Goal: Task Accomplishment & Management: Use online tool/utility

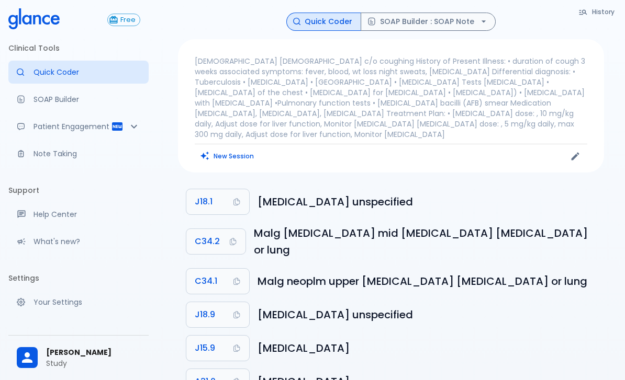
click at [39, 99] on p "SOAP Builder" at bounding box center [86, 99] width 107 height 10
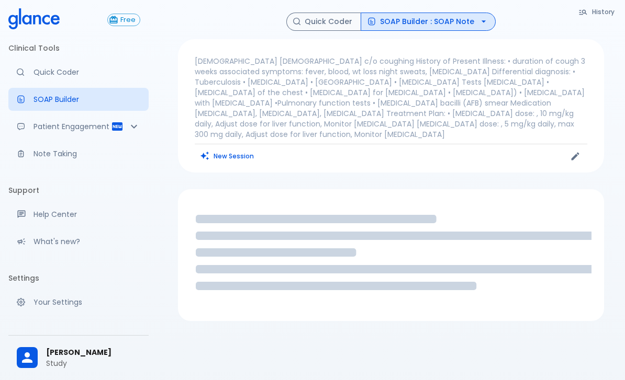
click at [436, 19] on icon "button" at bounding box center [483, 21] width 10 height 10
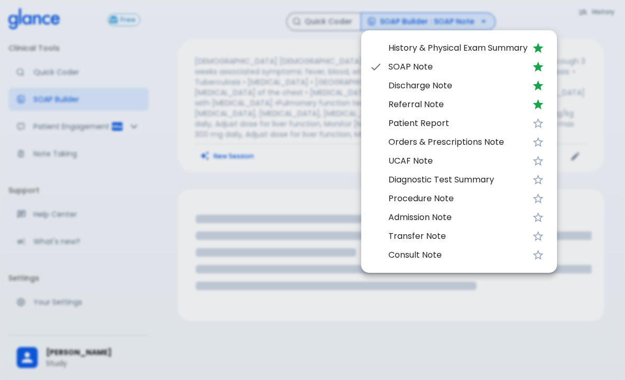
click at [228, 284] on div at bounding box center [312, 190] width 625 height 380
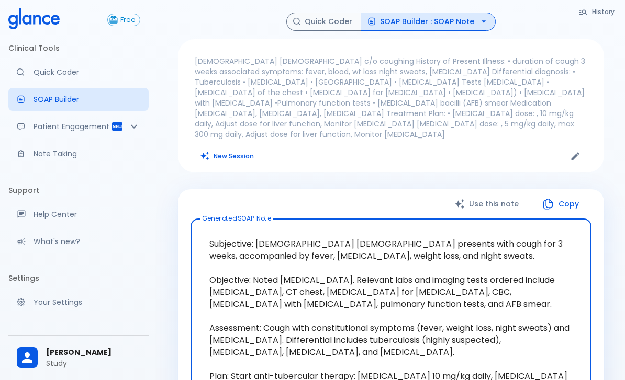
click at [232, 149] on button "New Session" at bounding box center [227, 156] width 65 height 15
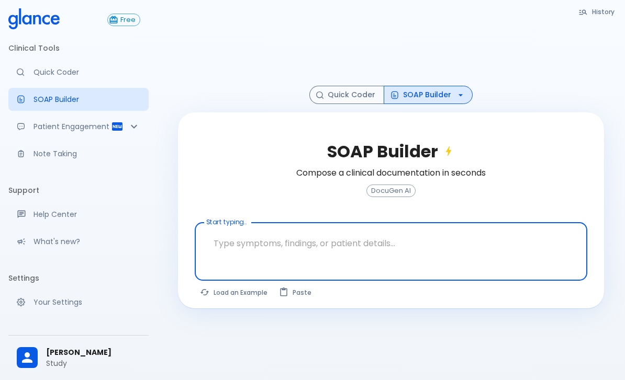
scroll to position [25, 0]
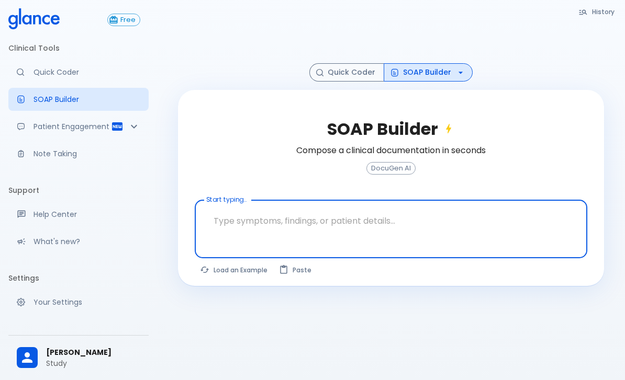
click at [436, 225] on textarea at bounding box center [391, 221] width 378 height 33
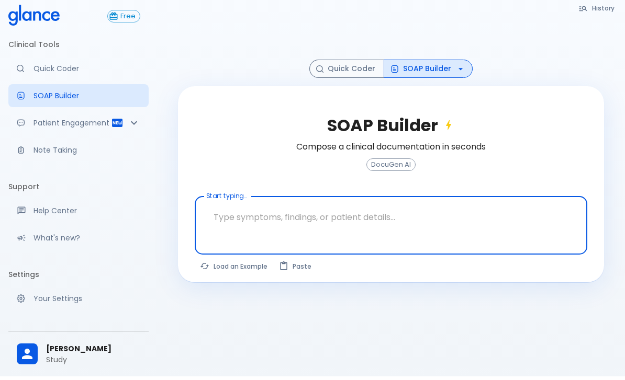
scroll to position [0, 0]
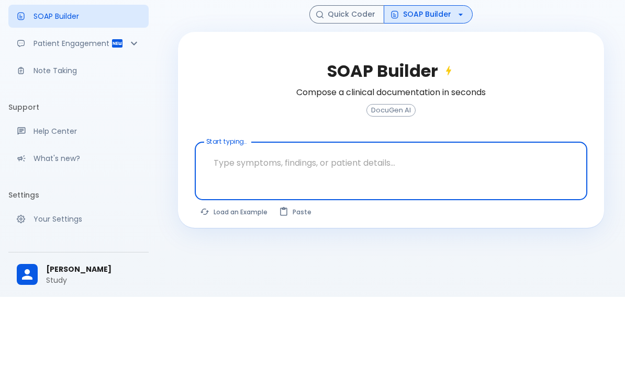
click at [436, 93] on icon "button" at bounding box center [460, 98] width 10 height 10
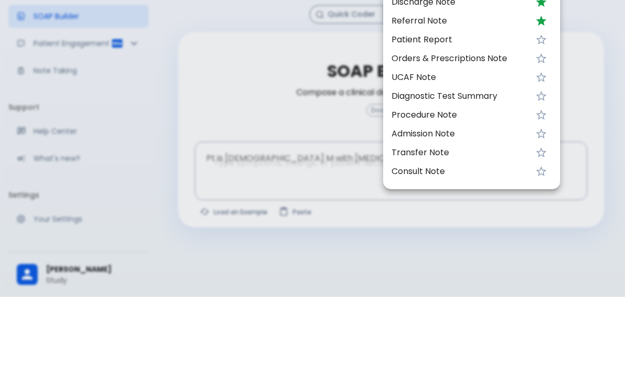
scroll to position [25, 0]
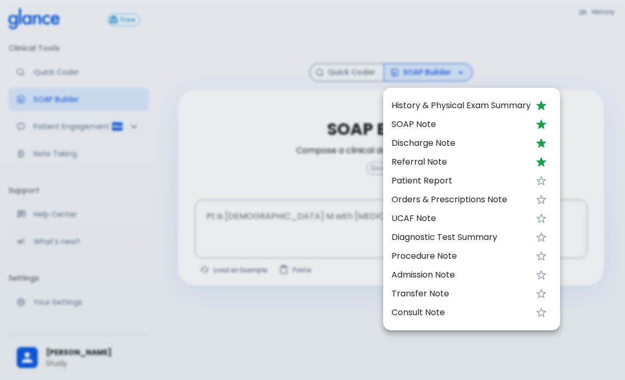
click at [405, 380] on div at bounding box center [312, 190] width 625 height 380
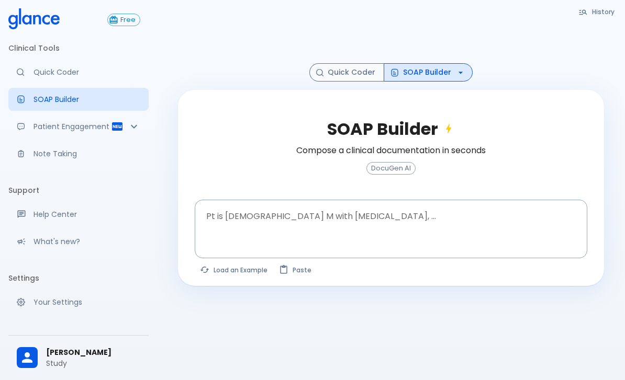
click at [230, 275] on button "Load an Example" at bounding box center [234, 270] width 79 height 15
type textarea "45F with DM2, right [MEDICAL_DATA], fever, WBC 14K, ESR 80, wound purulent, XR …"
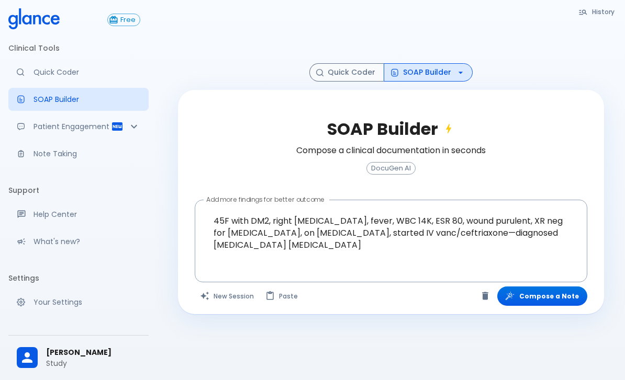
click at [436, 299] on button "Compose a Note" at bounding box center [542, 296] width 90 height 19
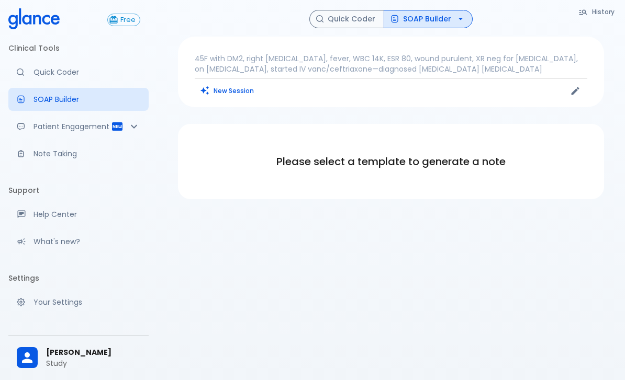
scroll to position [0, 0]
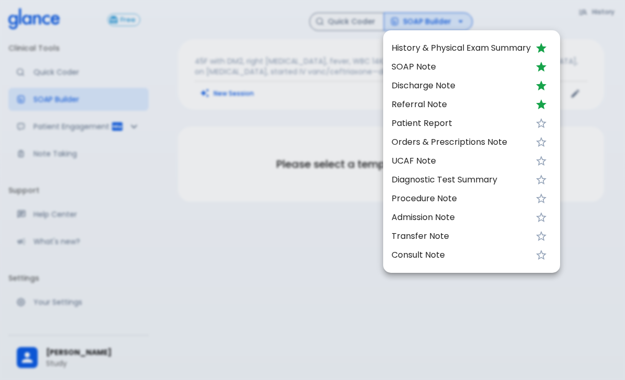
click at [404, 60] on li "SOAP Note" at bounding box center [471, 67] width 177 height 19
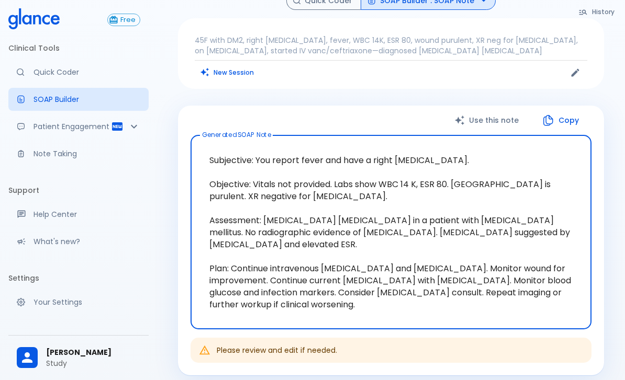
scroll to position [27, 0]
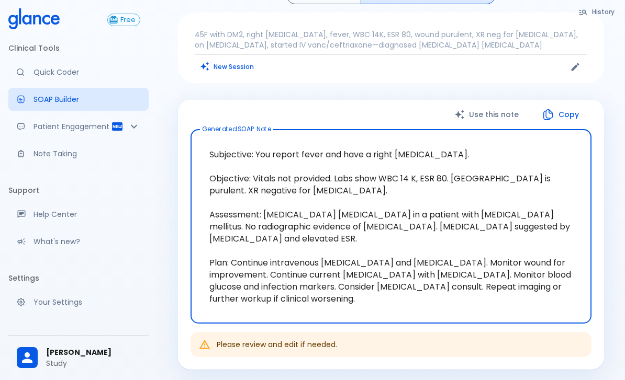
click at [436, 107] on button "Copy" at bounding box center [561, 114] width 60 height 21
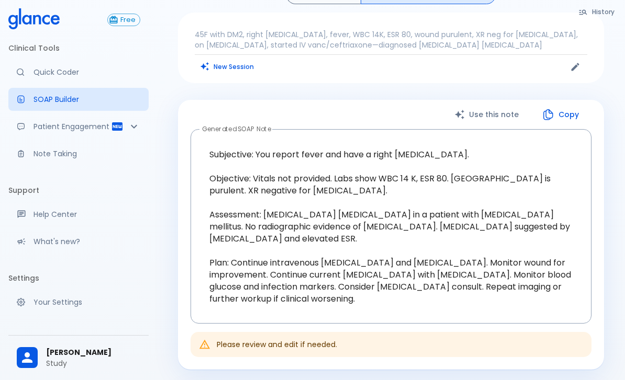
scroll to position [0, 0]
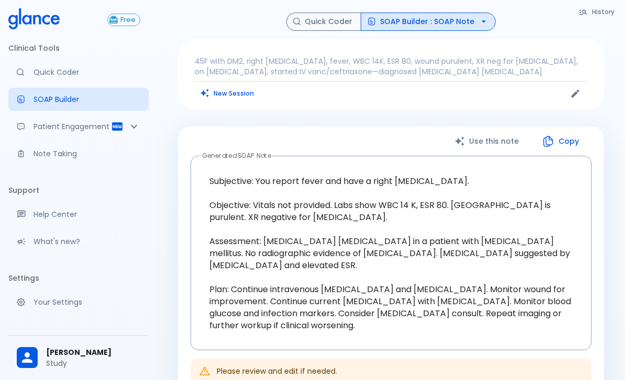
click at [318, 17] on button "Quick Coder" at bounding box center [323, 22] width 75 height 18
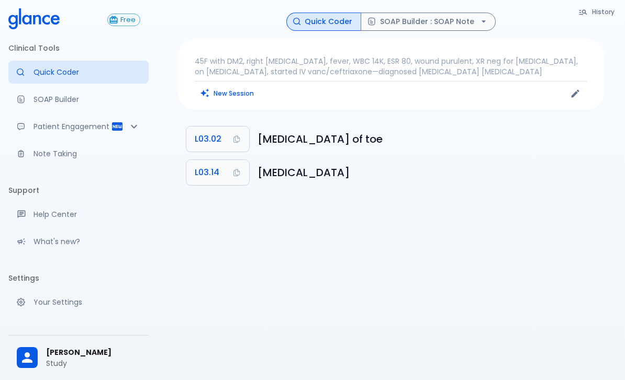
click at [429, 16] on button "SOAP Builder : SOAP Note" at bounding box center [427, 22] width 135 height 18
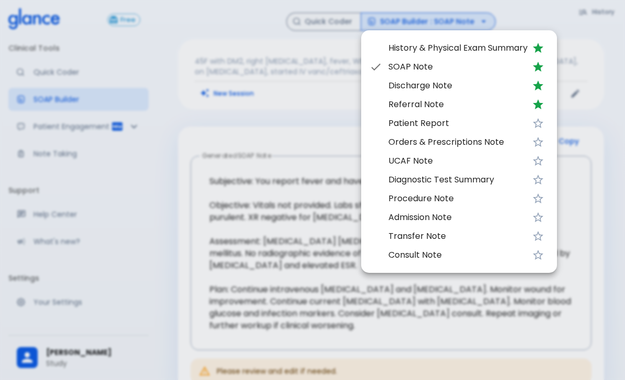
click at [277, 151] on div at bounding box center [312, 190] width 625 height 380
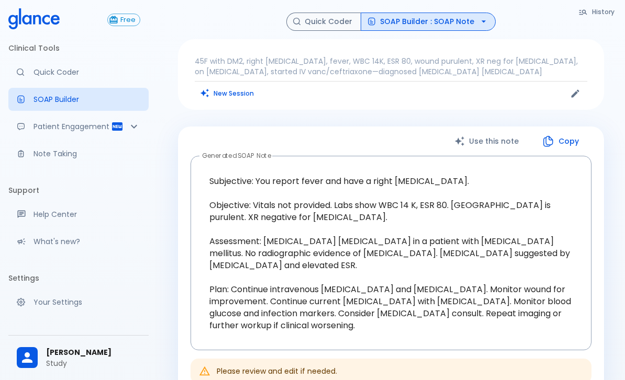
click at [436, 202] on textarea "Subjective: You report fever and have a right [MEDICAL_DATA]. Objective: Vitals…" at bounding box center [391, 253] width 386 height 177
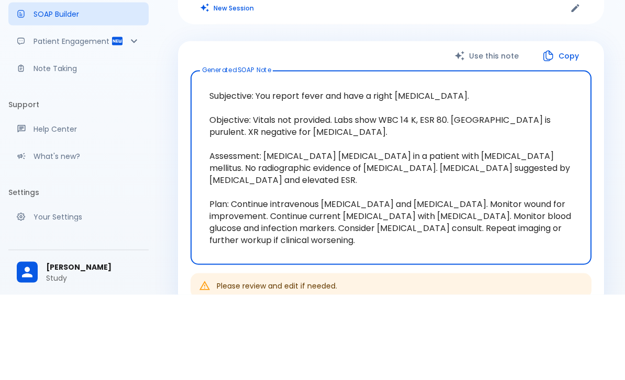
click at [436, 165] on textarea "Subjective: You report fever and have a right [MEDICAL_DATA]. Objective: Vitals…" at bounding box center [391, 253] width 386 height 177
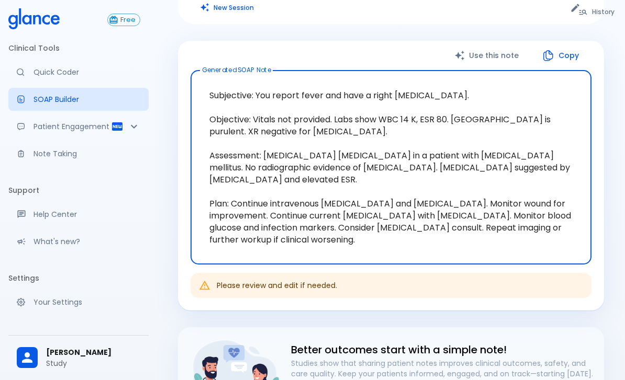
click at [51, 161] on link "Note Taking" at bounding box center [78, 153] width 140 height 23
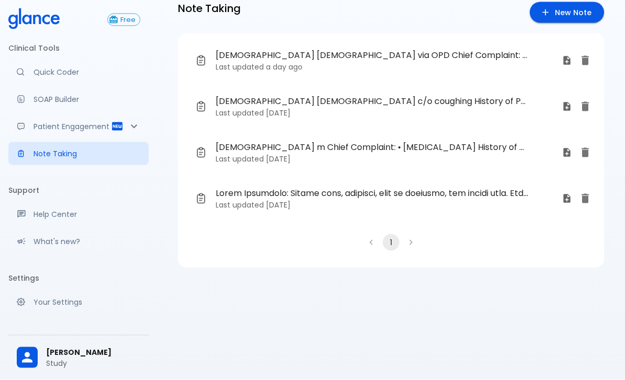
scroll to position [33, 0]
click at [423, 49] on span "[DEMOGRAPHIC_DATA] [DEMOGRAPHIC_DATA] via OPD Chief Complaint: • coughing • Sor…" at bounding box center [372, 55] width 312 height 13
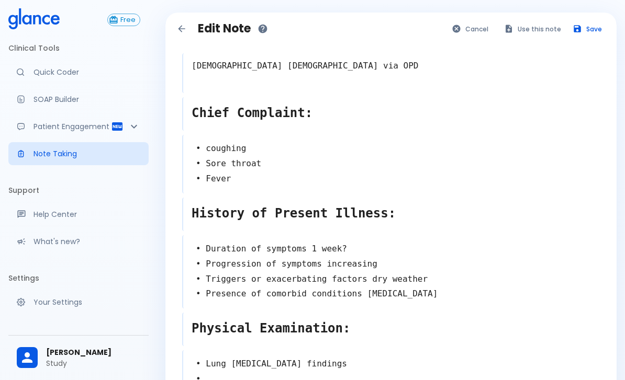
click at [436, 27] on button "Use this note" at bounding box center [533, 28] width 69 height 15
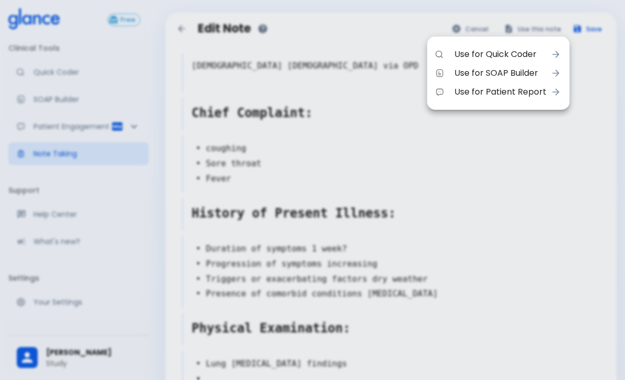
click at [436, 71] on span "Use for SOAP Builder" at bounding box center [500, 73] width 92 height 13
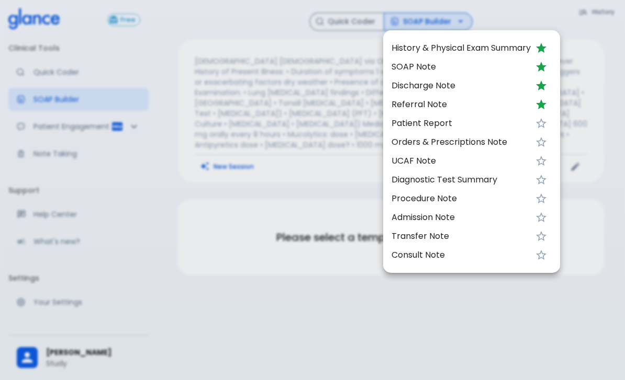
click at [436, 70] on div at bounding box center [312, 190] width 625 height 380
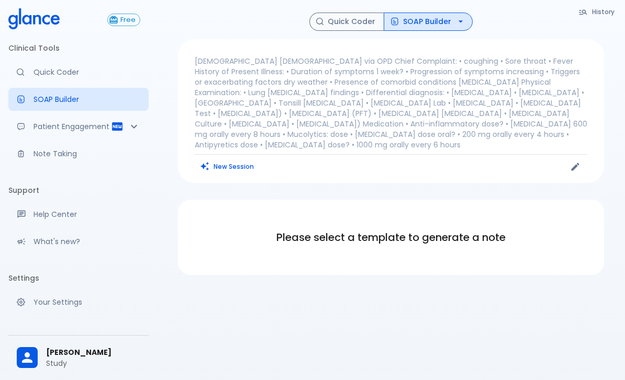
click at [237, 159] on button "New Session" at bounding box center [227, 166] width 65 height 15
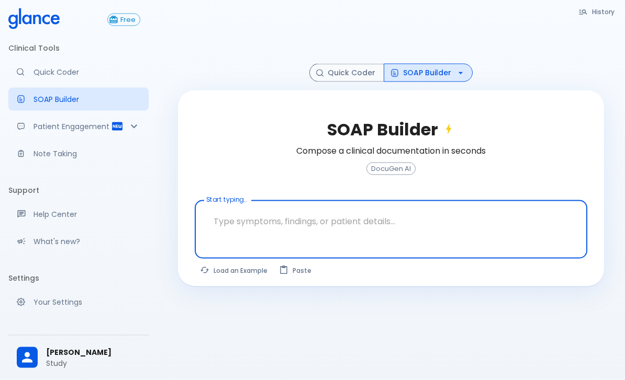
scroll to position [25, 0]
click at [436, 234] on textarea at bounding box center [391, 221] width 378 height 33
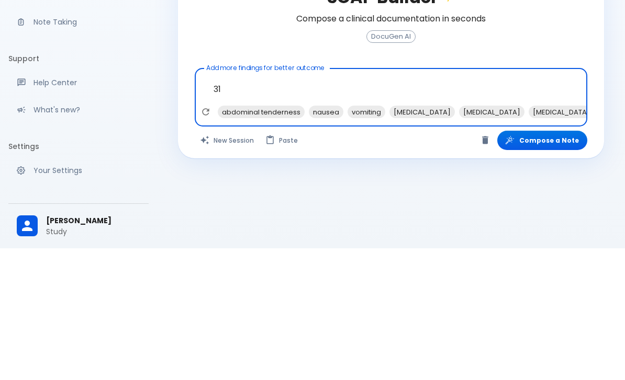
type textarea "3"
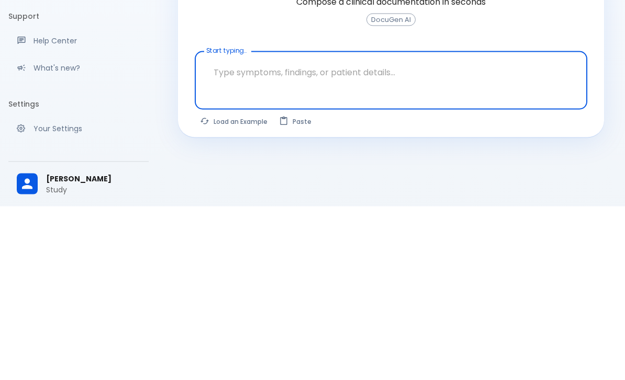
scroll to position [59, 0]
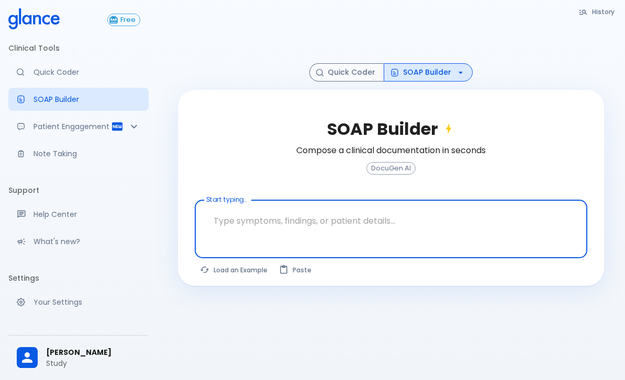
click at [53, 153] on p "Note Taking" at bounding box center [86, 154] width 107 height 10
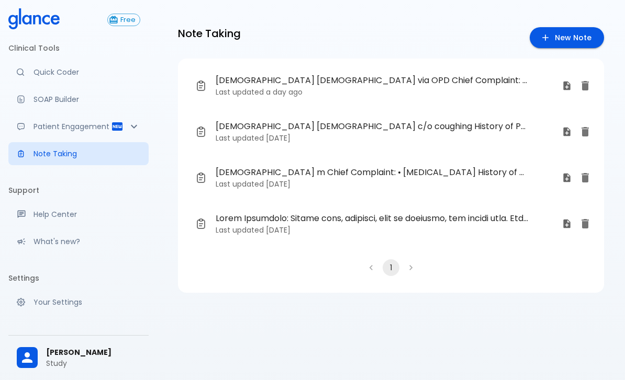
click at [436, 37] on link "New Note" at bounding box center [566, 37] width 74 height 21
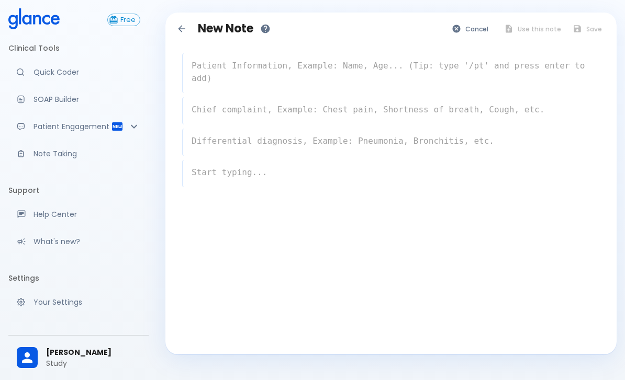
click at [269, 70] on textarea at bounding box center [391, 71] width 416 height 33
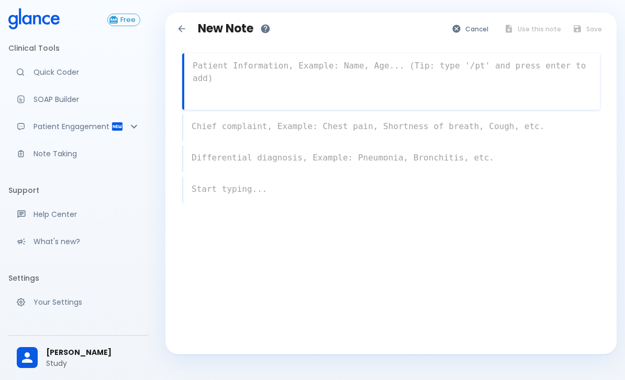
click at [249, 71] on textarea at bounding box center [391, 71] width 415 height 33
paste textarea "75 lore ips dolorsi amet cons ad elit seddoei tempori, utl etdolo magn aliquaen…"
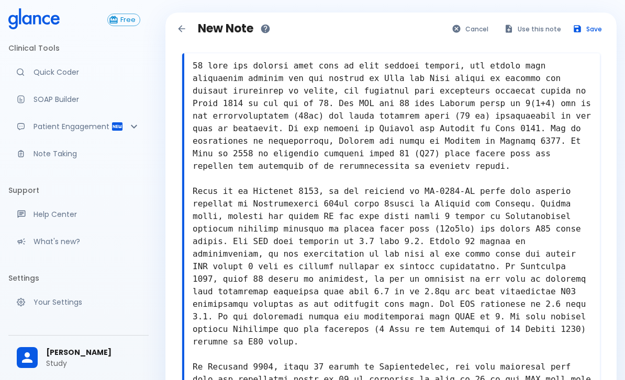
type textarea "75 lore ips dolorsi amet cons ad elit seddoei tempori, utl etdolo magn aliquaen…"
click at [436, 29] on button "Save" at bounding box center [587, 28] width 41 height 15
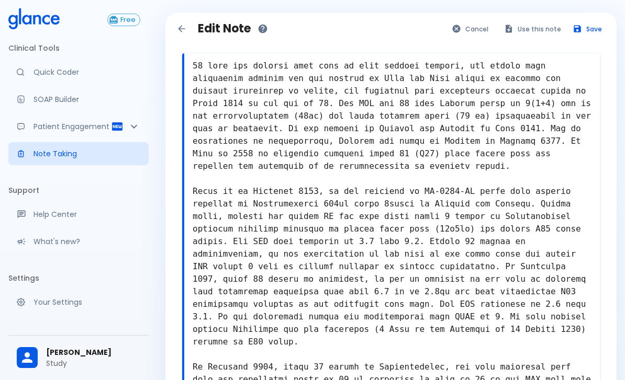
click at [436, 23] on button "Use this note" at bounding box center [533, 28] width 69 height 15
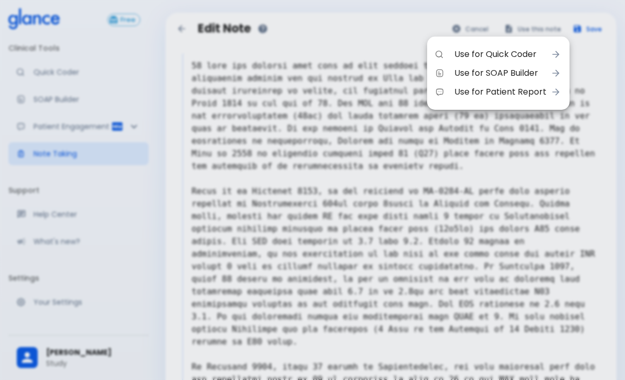
click at [436, 74] on span "Use for SOAP Builder" at bounding box center [500, 73] width 92 height 13
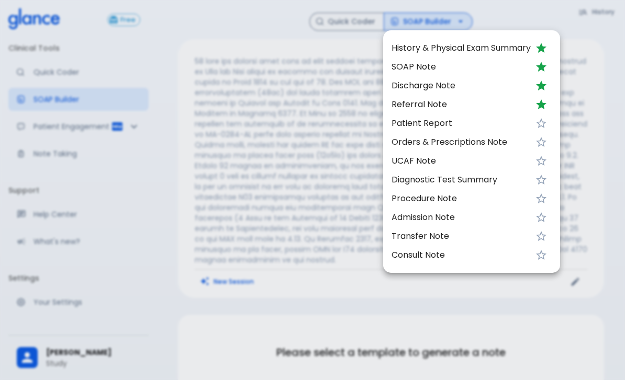
click at [317, 224] on div at bounding box center [312, 190] width 625 height 380
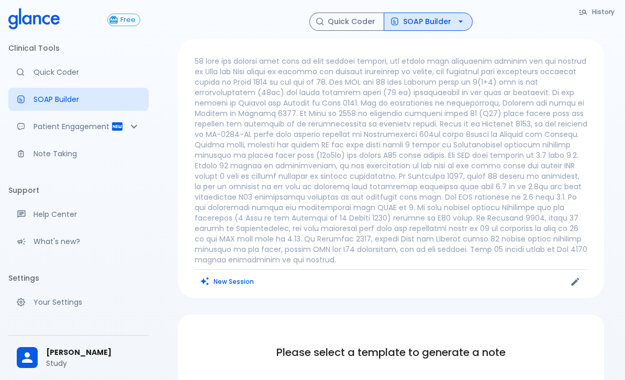
click at [436, 18] on icon "button" at bounding box center [460, 21] width 10 height 10
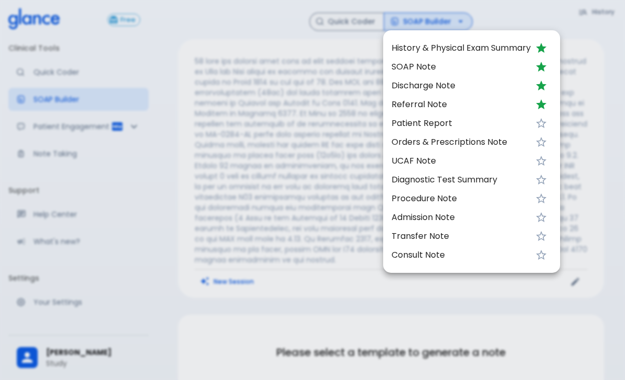
click at [326, 209] on div at bounding box center [312, 190] width 625 height 380
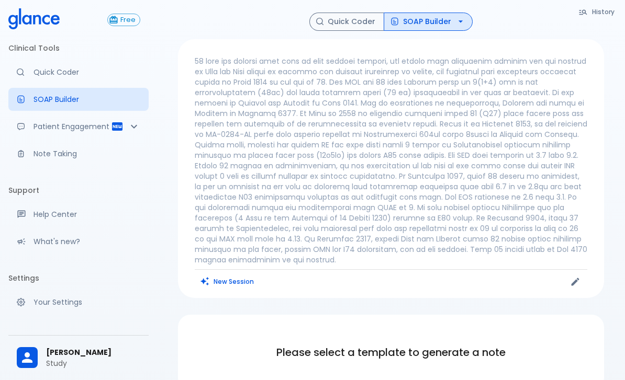
click at [436, 29] on button "SOAP Builder" at bounding box center [427, 22] width 89 height 18
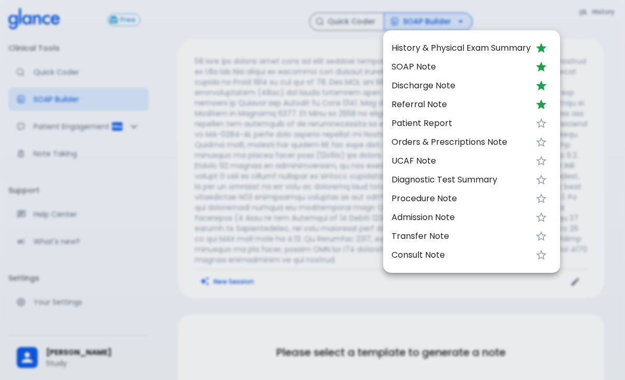
click at [436, 174] on span "Diagnostic Test Summary" at bounding box center [460, 180] width 139 height 13
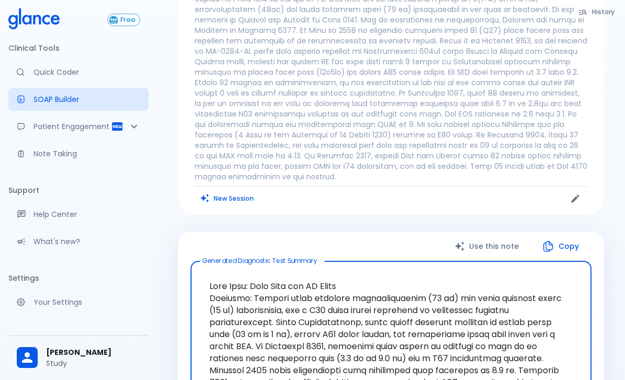
scroll to position [82, 0]
click at [112, 138] on div "Patient Engagement" at bounding box center [78, 126] width 140 height 23
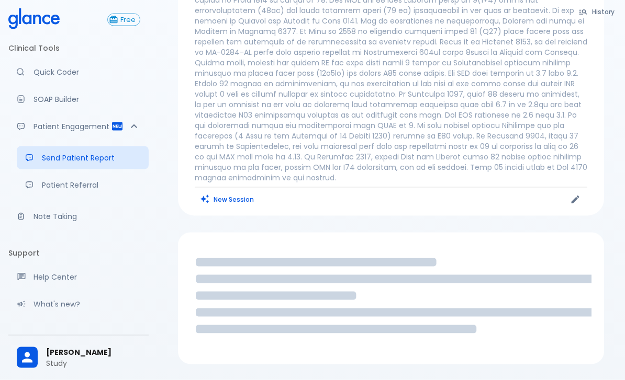
scroll to position [83, 0]
click at [130, 159] on p "Send Patient Report" at bounding box center [91, 158] width 98 height 10
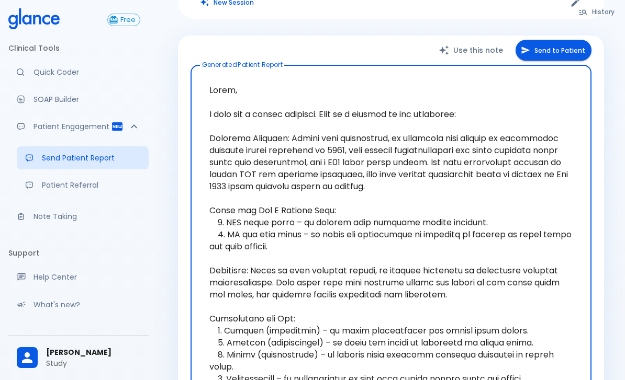
scroll to position [280, 0]
click at [436, 44] on button "Send to Patient" at bounding box center [553, 49] width 76 height 21
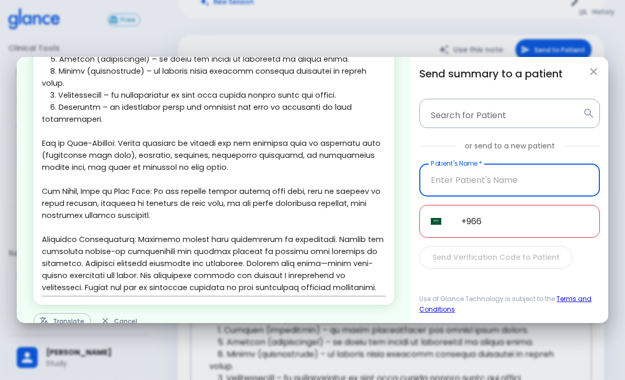
scroll to position [293, 0]
click at [48, 317] on icon "button" at bounding box center [43, 321] width 9 height 9
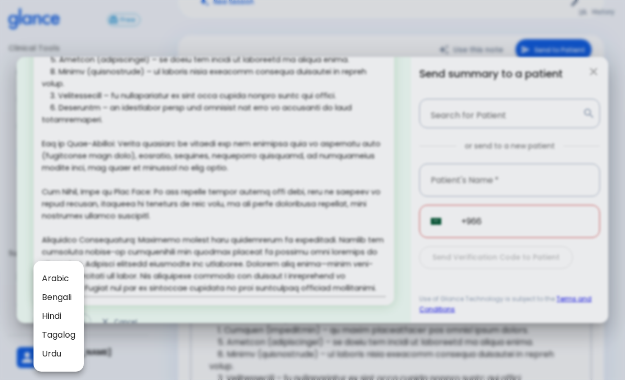
click at [316, 113] on div at bounding box center [312, 190] width 625 height 380
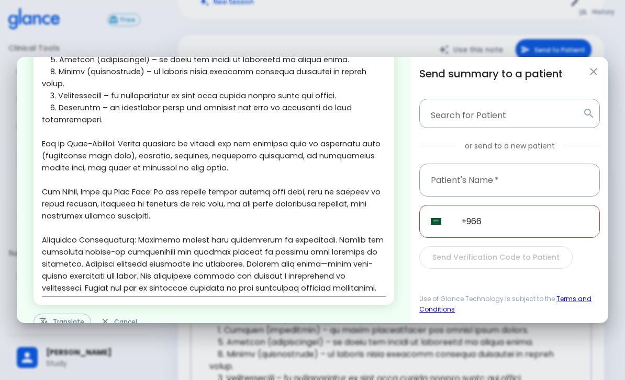
click at [436, 65] on icon "button" at bounding box center [593, 71] width 13 height 13
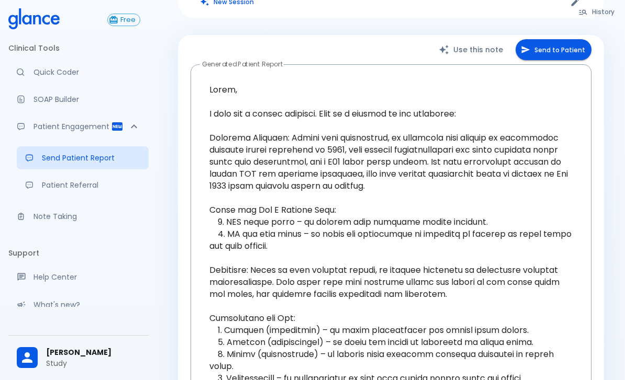
click at [57, 191] on link "Patient Referral" at bounding box center [83, 185] width 132 height 23
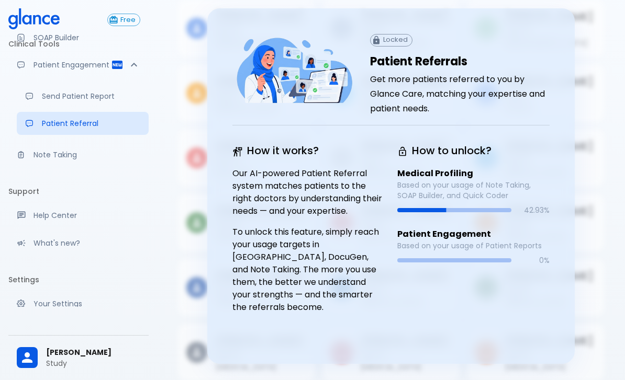
scroll to position [61, 0]
click at [53, 308] on p "Your Settings" at bounding box center [86, 304] width 107 height 10
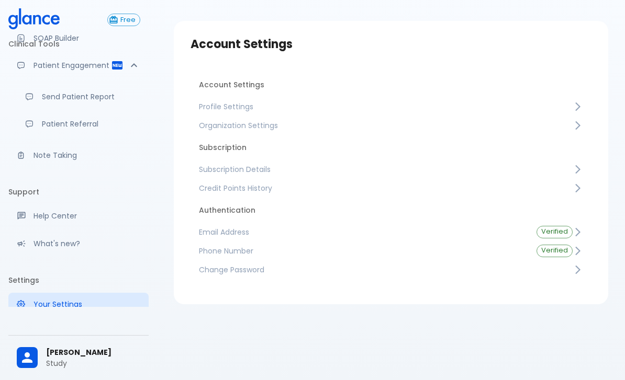
click at [436, 101] on span "Profile Settings" at bounding box center [386, 106] width 374 height 10
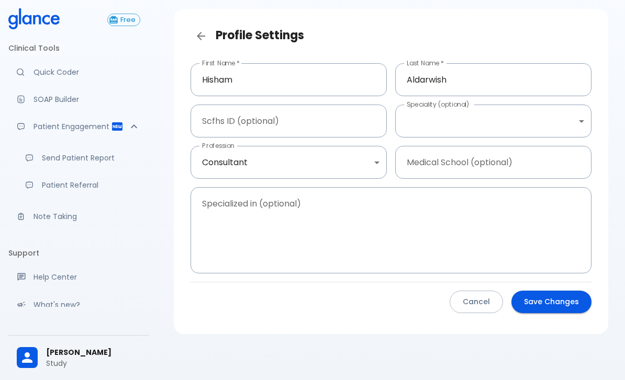
click at [45, 72] on p "Quick Coder" at bounding box center [86, 72] width 107 height 10
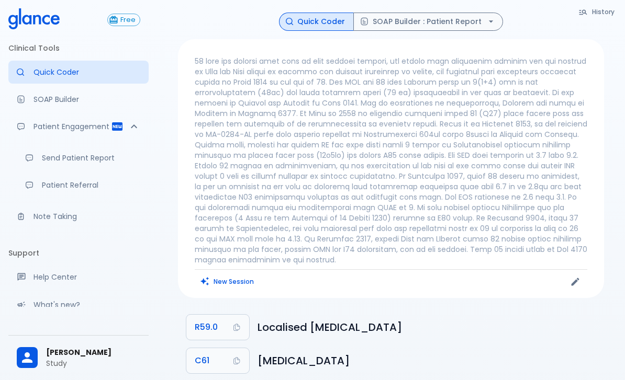
click at [436, 14] on button "SOAP Builder : Patient Report" at bounding box center [428, 22] width 150 height 18
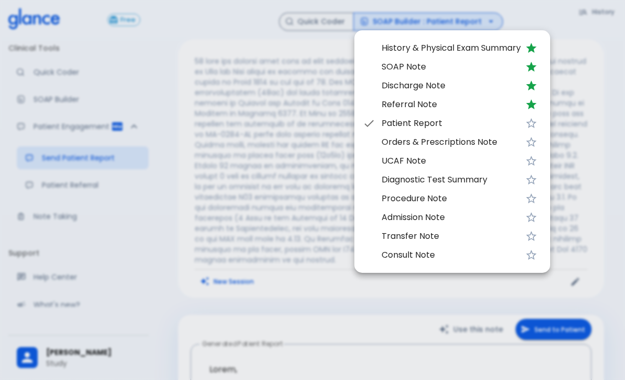
click at [436, 127] on span "Patient Report" at bounding box center [450, 123] width 139 height 13
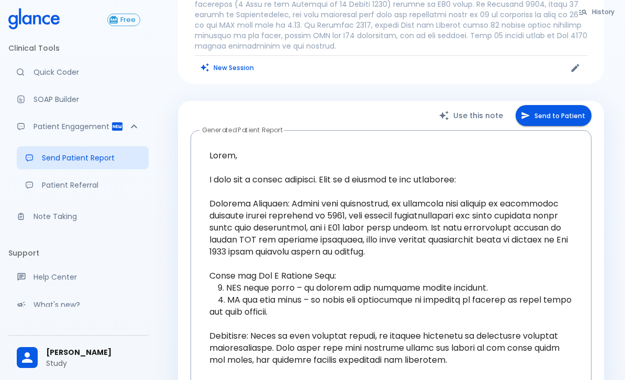
click at [436, 116] on button "Send to Patient" at bounding box center [553, 115] width 76 height 21
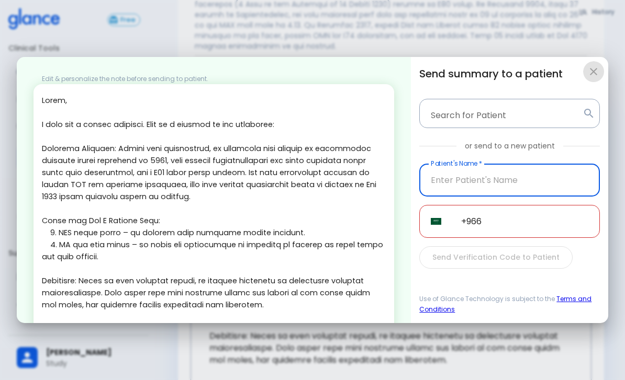
click at [436, 65] on icon "button" at bounding box center [593, 71] width 13 height 13
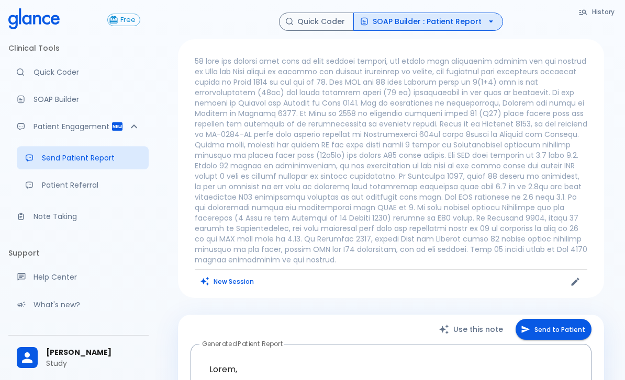
click at [32, 77] on link "Quick Coder" at bounding box center [78, 72] width 140 height 23
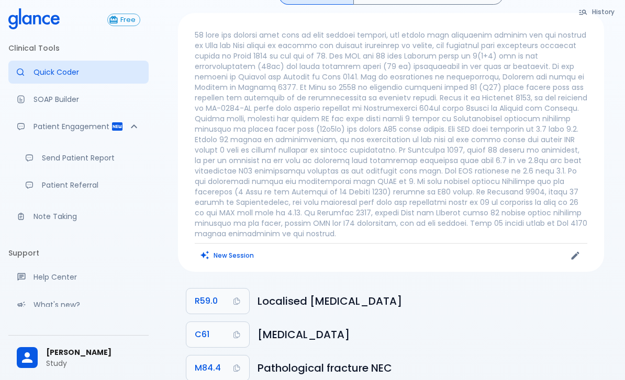
scroll to position [29, 0]
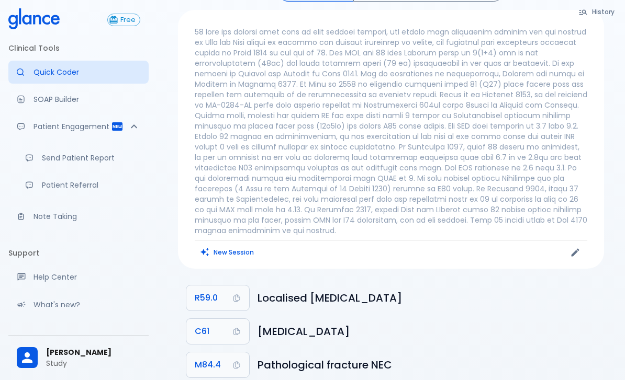
click at [73, 217] on p "Note Taking" at bounding box center [86, 216] width 107 height 10
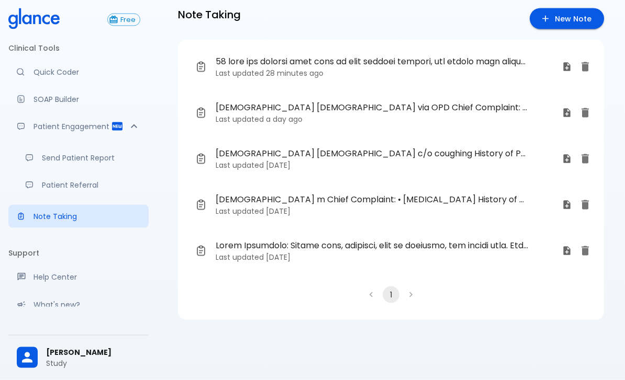
scroll to position [2, 0]
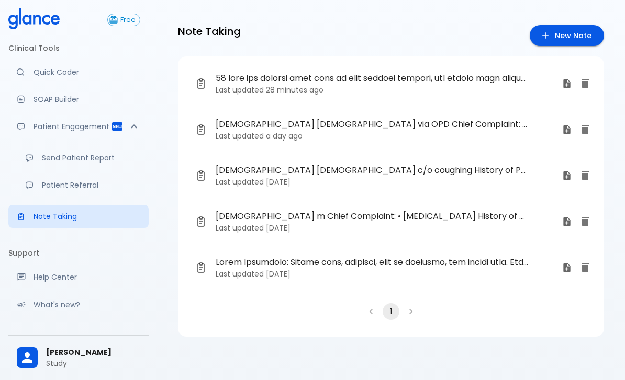
click at [436, 33] on link "New Note" at bounding box center [566, 35] width 74 height 21
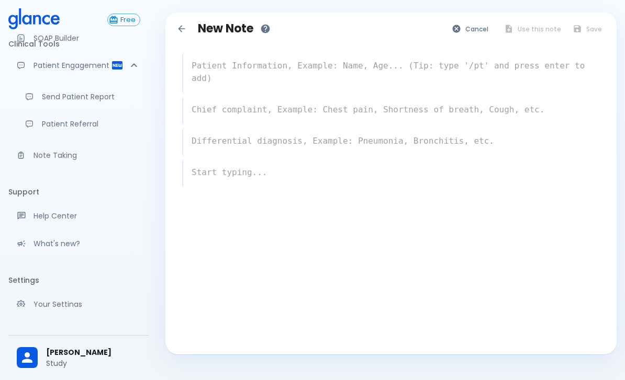
click at [436, 68] on textarea at bounding box center [391, 71] width 416 height 33
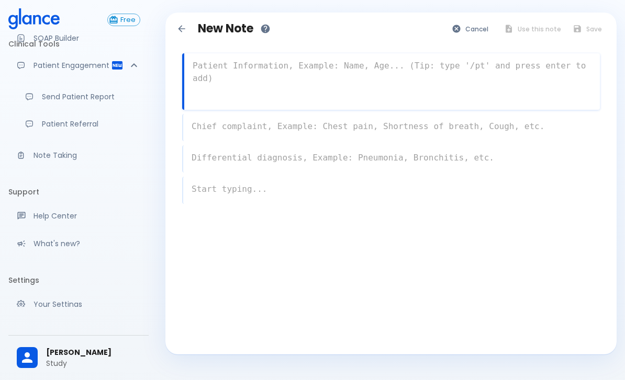
click at [377, 77] on textarea at bounding box center [391, 71] width 415 height 33
paste textarea "[DEMOGRAPHIC_DATA], [DEMOGRAPHIC_DATA], k/c of bronchial [MEDICAL_DATA] Present…"
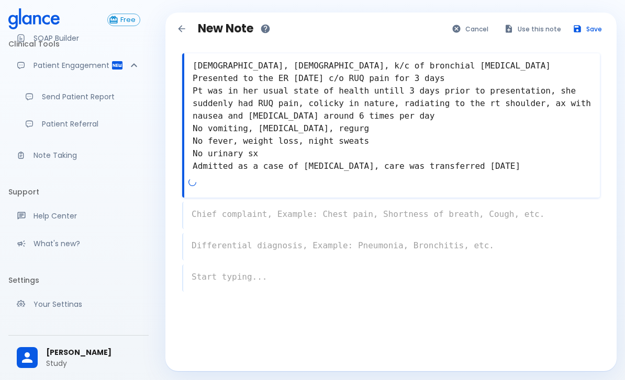
type textarea "[DEMOGRAPHIC_DATA], [DEMOGRAPHIC_DATA], k/c of bronchial [MEDICAL_DATA] Present…"
click at [436, 33] on button "Use this note" at bounding box center [533, 28] width 69 height 15
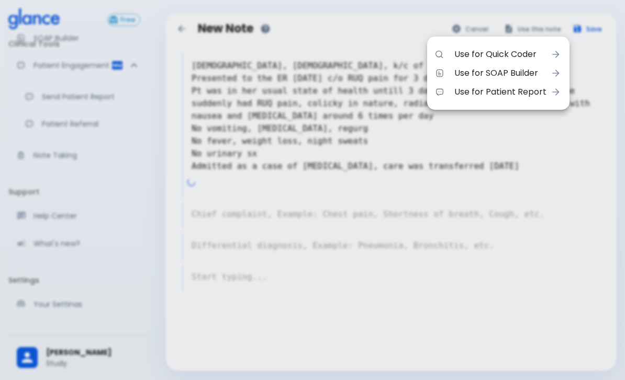
click at [436, 73] on span "Use for SOAP Builder" at bounding box center [500, 73] width 92 height 13
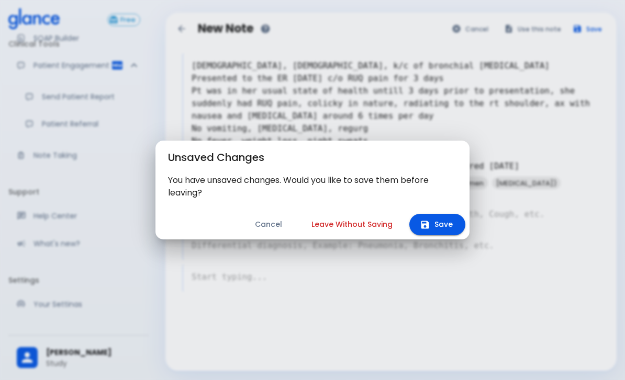
click at [366, 221] on button "Leave Without Saving" at bounding box center [352, 224] width 106 height 21
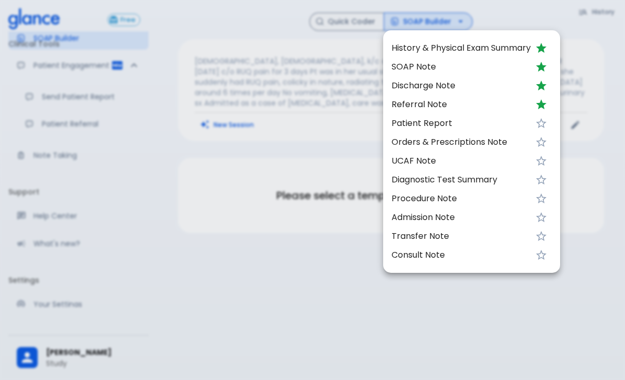
click at [419, 64] on span "SOAP Note" at bounding box center [460, 67] width 139 height 13
